Goal: Navigation & Orientation: Find specific page/section

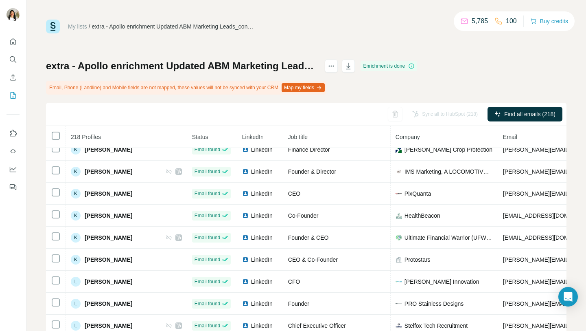
scroll to position [2925, 0]
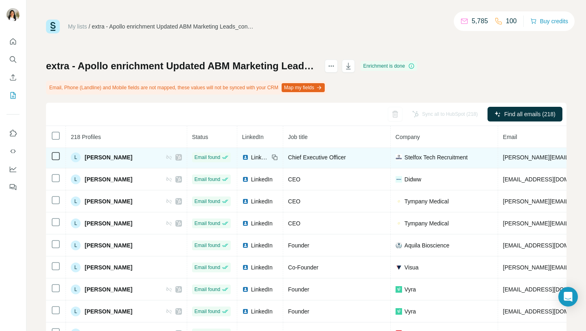
click at [106, 154] on span "[PERSON_NAME]" at bounding box center [109, 157] width 48 height 8
click at [109, 158] on span "[PERSON_NAME]" at bounding box center [109, 157] width 48 height 8
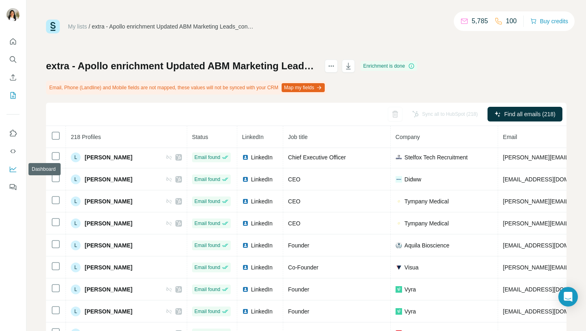
click at [14, 168] on icon "Dashboard" at bounding box center [13, 169] width 8 height 8
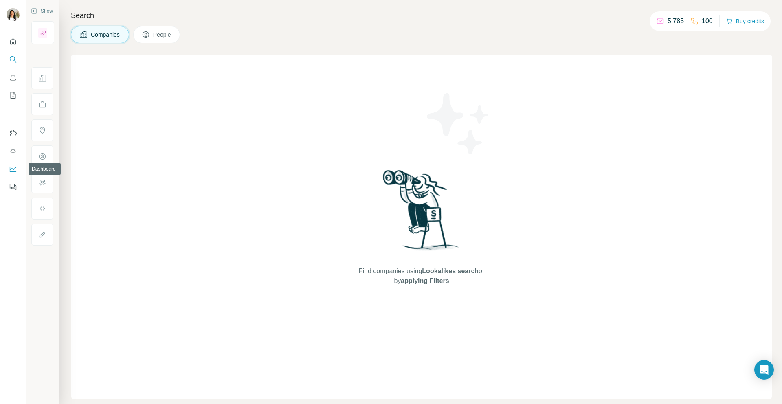
click at [13, 170] on icon "Dashboard" at bounding box center [13, 169] width 8 height 8
click at [11, 132] on icon "Use Surfe on LinkedIn" at bounding box center [13, 133] width 8 height 8
click at [15, 187] on icon "Feedback" at bounding box center [13, 187] width 8 height 8
click at [13, 44] on icon "Quick start" at bounding box center [13, 41] width 8 height 8
